Goal: Transaction & Acquisition: Purchase product/service

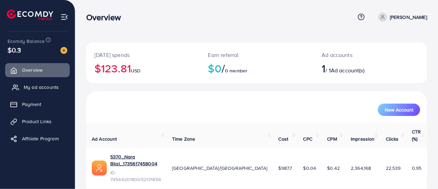
click at [48, 86] on span "My ad accounts" at bounding box center [41, 87] width 35 height 7
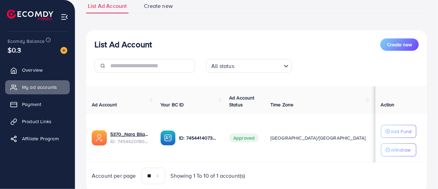
scroll to position [52, 0]
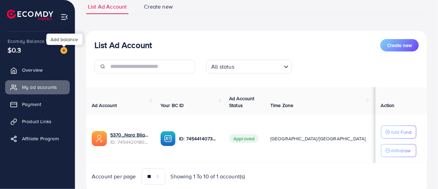
click at [63, 47] on div at bounding box center [64, 46] width 4 height 2
click at [63, 48] on img at bounding box center [64, 50] width 7 height 7
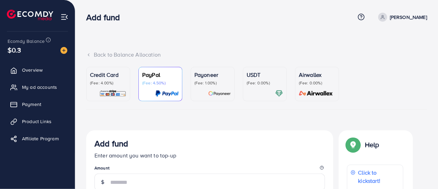
click at [263, 86] on div "USDT (Fee: 0.00%)" at bounding box center [265, 84] width 36 height 27
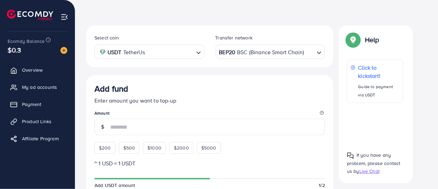
scroll to position [112, 0]
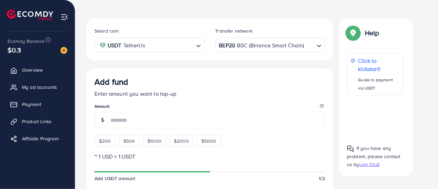
drag, startPoint x: 108, startPoint y: 138, endPoint x: 132, endPoint y: 75, distance: 67.4
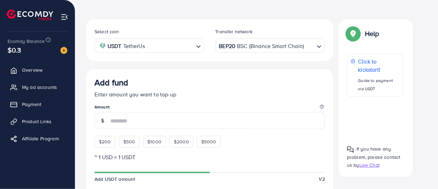
scroll to position [111, 0]
click at [106, 140] on span "$200" at bounding box center [105, 142] width 12 height 7
type input "***"
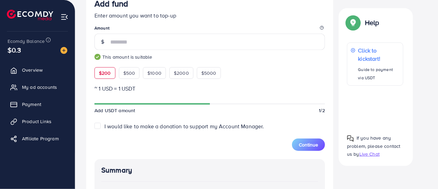
scroll to position [241, 0]
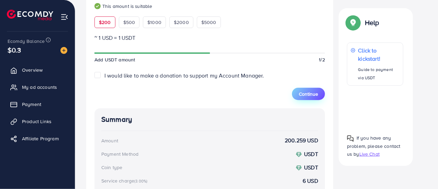
click at [305, 97] on span "Continue" at bounding box center [308, 94] width 19 height 7
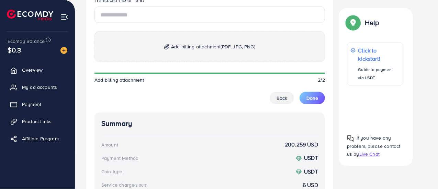
scroll to position [396, 0]
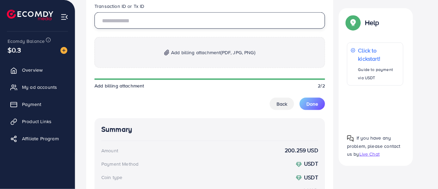
click at [141, 21] on input "text" at bounding box center [210, 20] width 231 height 17
paste input "**********"
type input "**********"
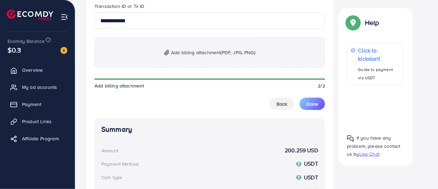
click at [163, 51] on p "Add billing attachment (PDF, JPG, PNG)" at bounding box center [210, 52] width 231 height 31
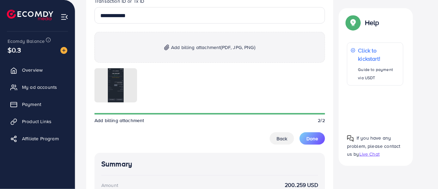
scroll to position [409, 0]
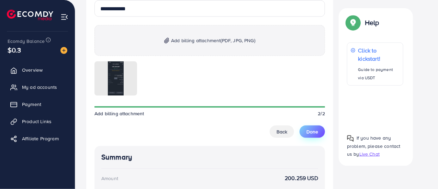
click at [313, 132] on span "Done" at bounding box center [313, 132] width 12 height 7
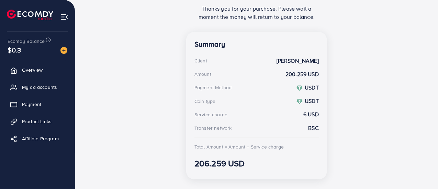
scroll to position [184, 0]
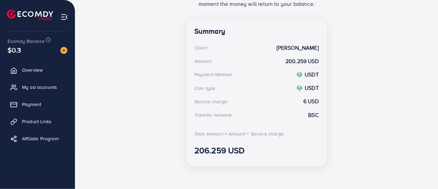
scroll to position [184, 0]
